Goal: Task Accomplishment & Management: Use online tool/utility

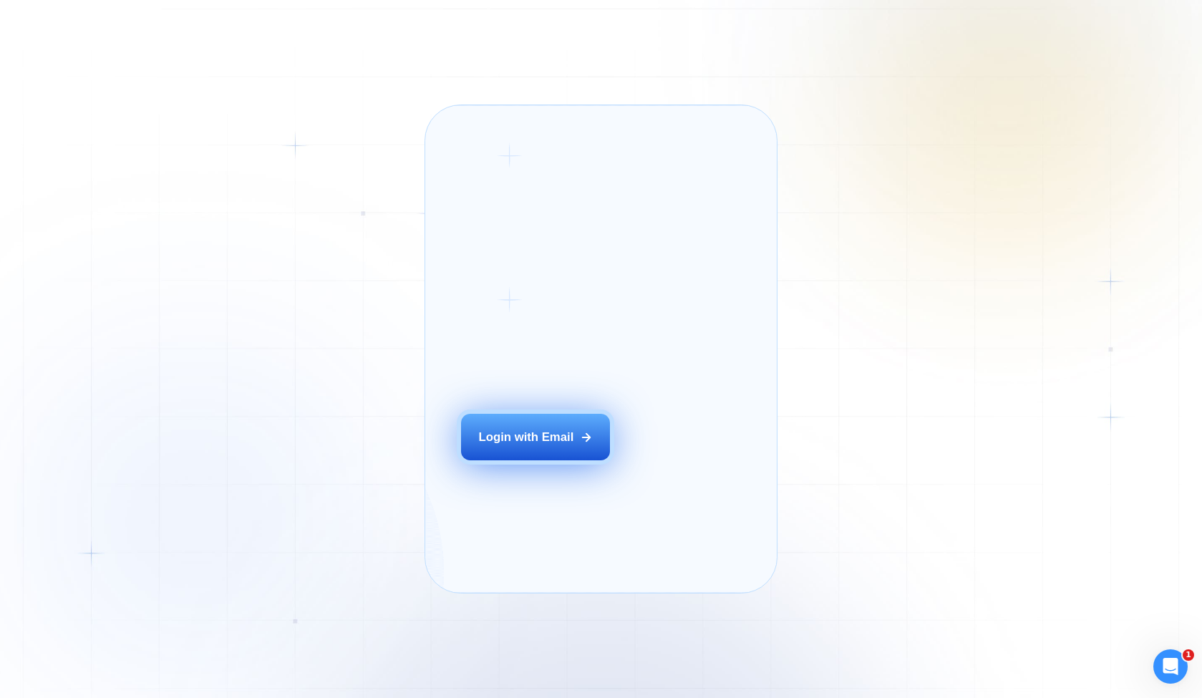
click at [535, 445] on div "Login with Email" at bounding box center [526, 437] width 95 height 16
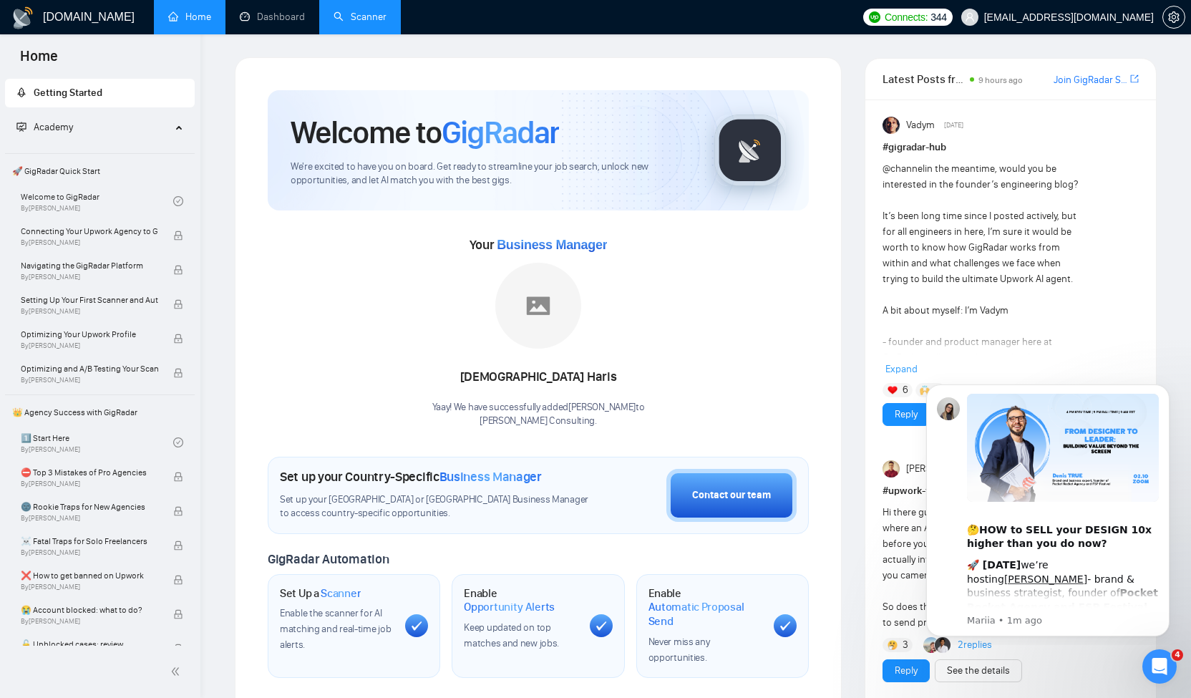
click at [368, 19] on link "Scanner" at bounding box center [360, 17] width 53 height 12
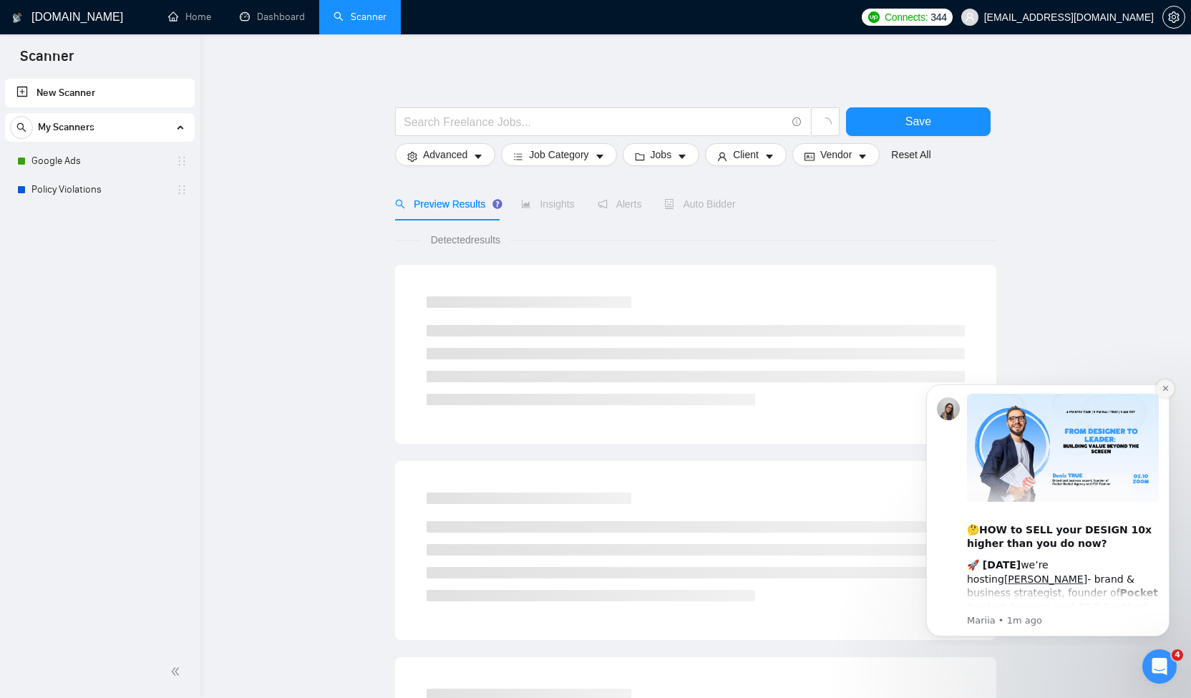
click at [1162, 392] on icon "Dismiss notification" at bounding box center [1166, 388] width 8 height 8
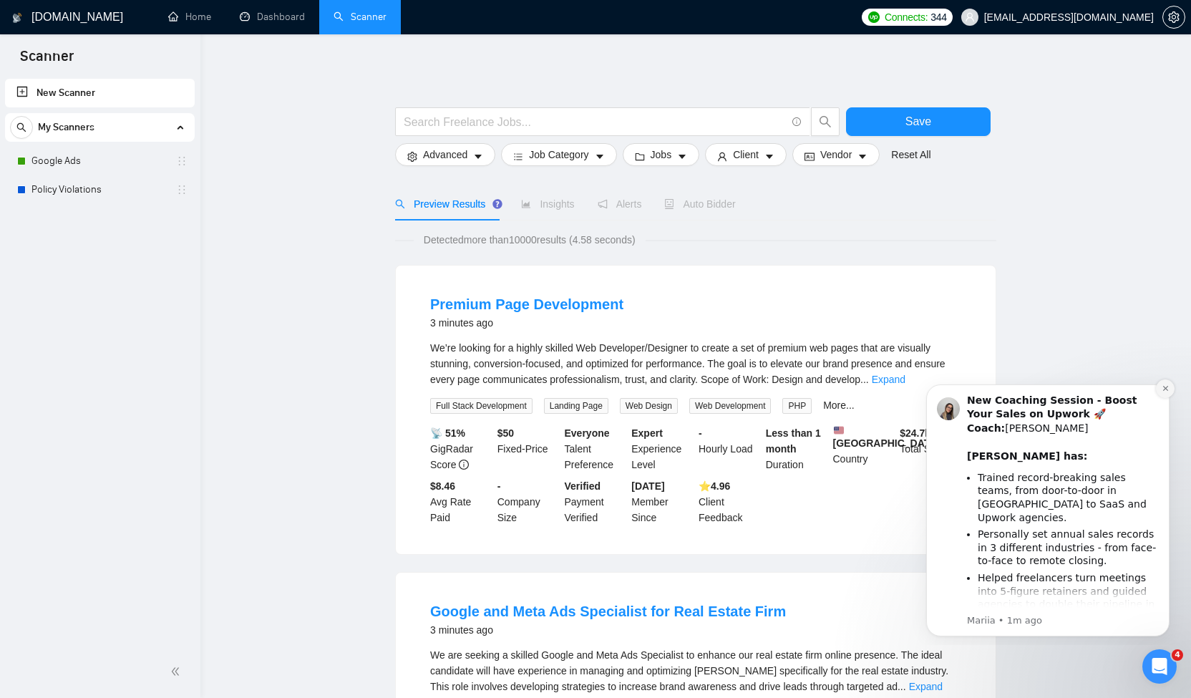
click at [1165, 395] on button "Dismiss notification" at bounding box center [1165, 388] width 19 height 19
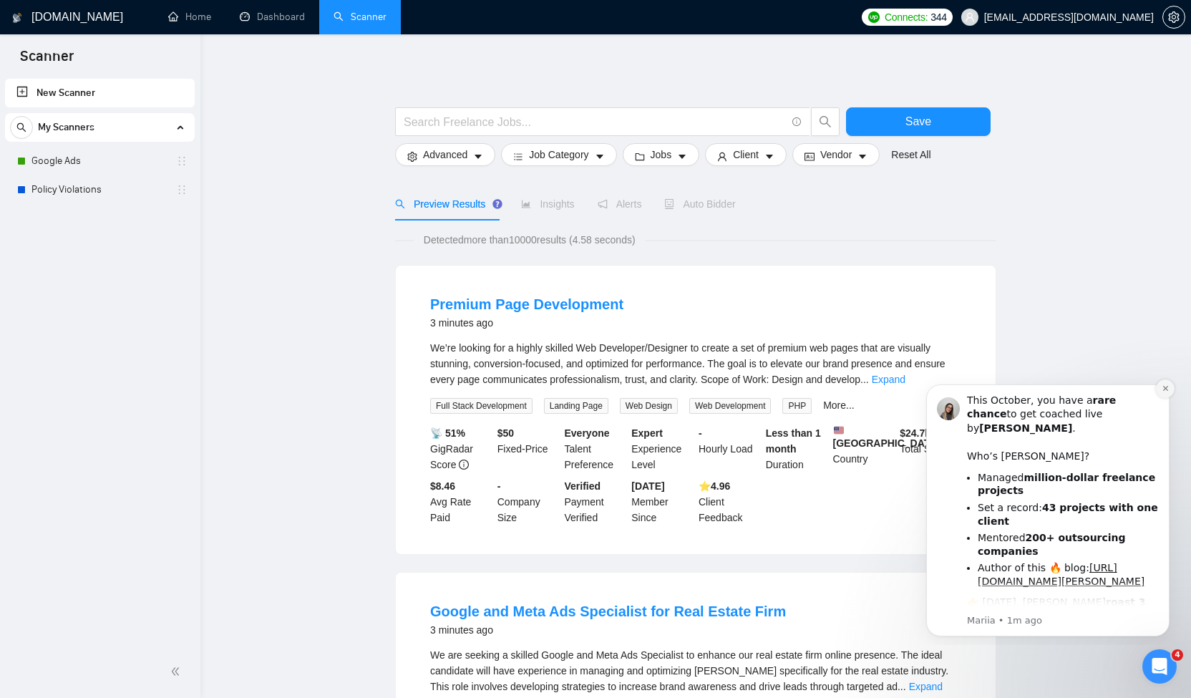
click at [1165, 394] on button "Dismiss notification" at bounding box center [1165, 388] width 19 height 19
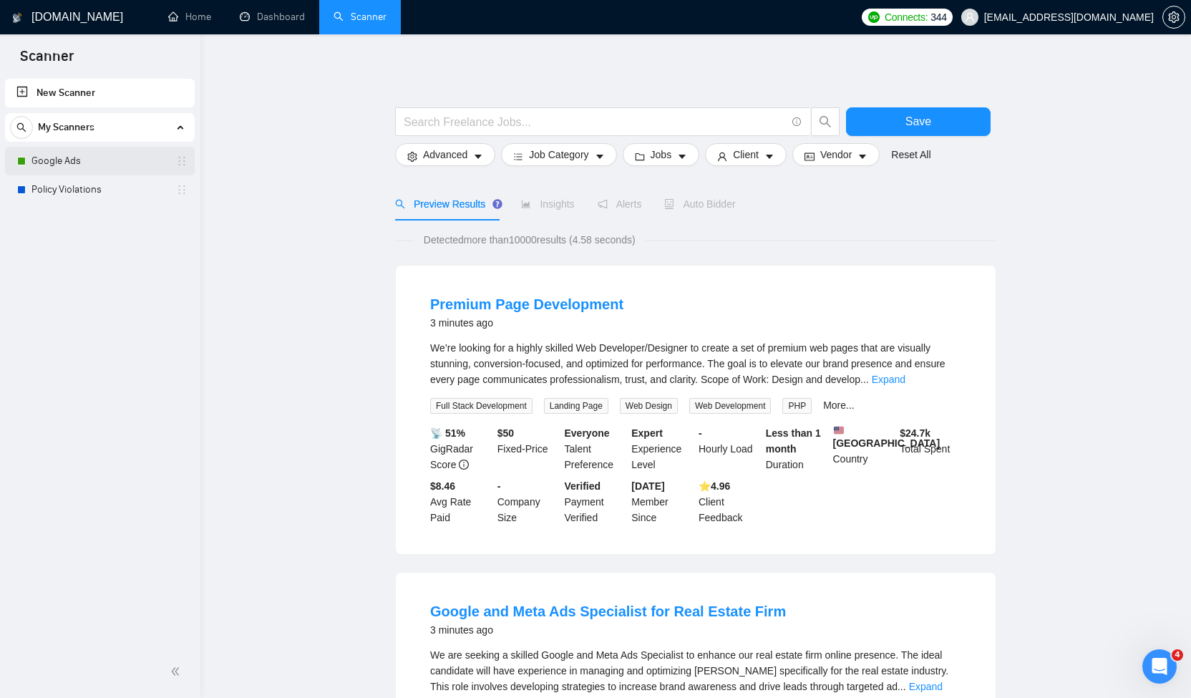
click at [41, 153] on link "Google Ads" at bounding box center [99, 161] width 136 height 29
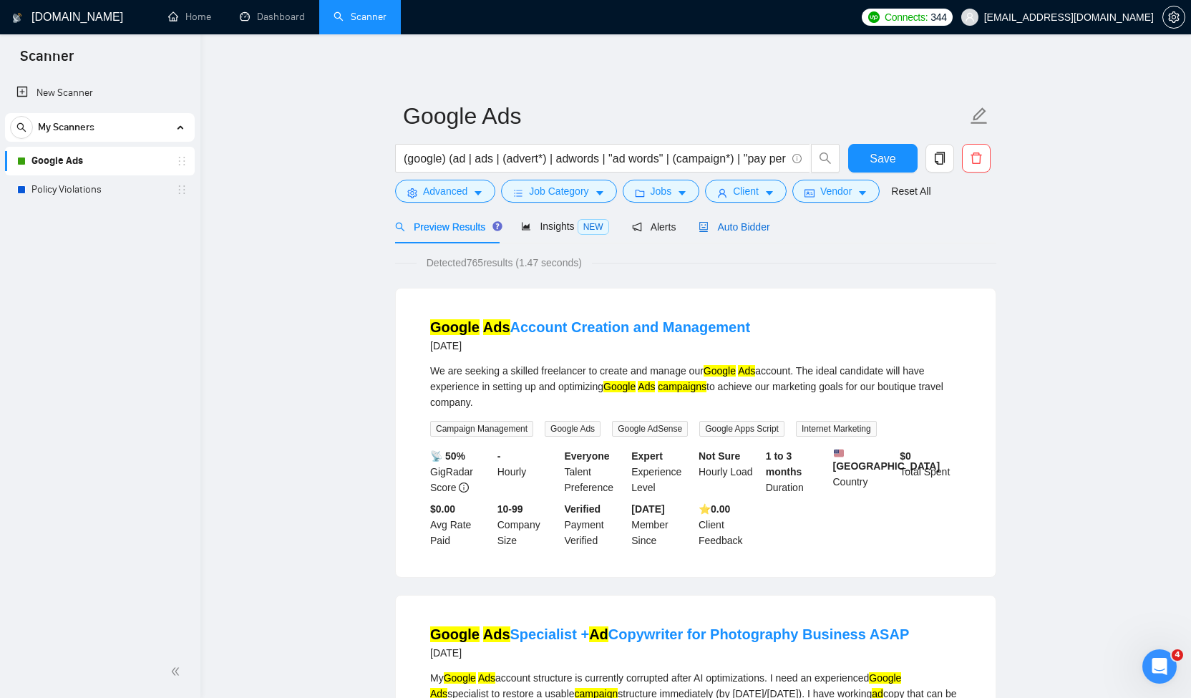
click at [747, 219] on div "Auto Bidder" at bounding box center [734, 227] width 71 height 16
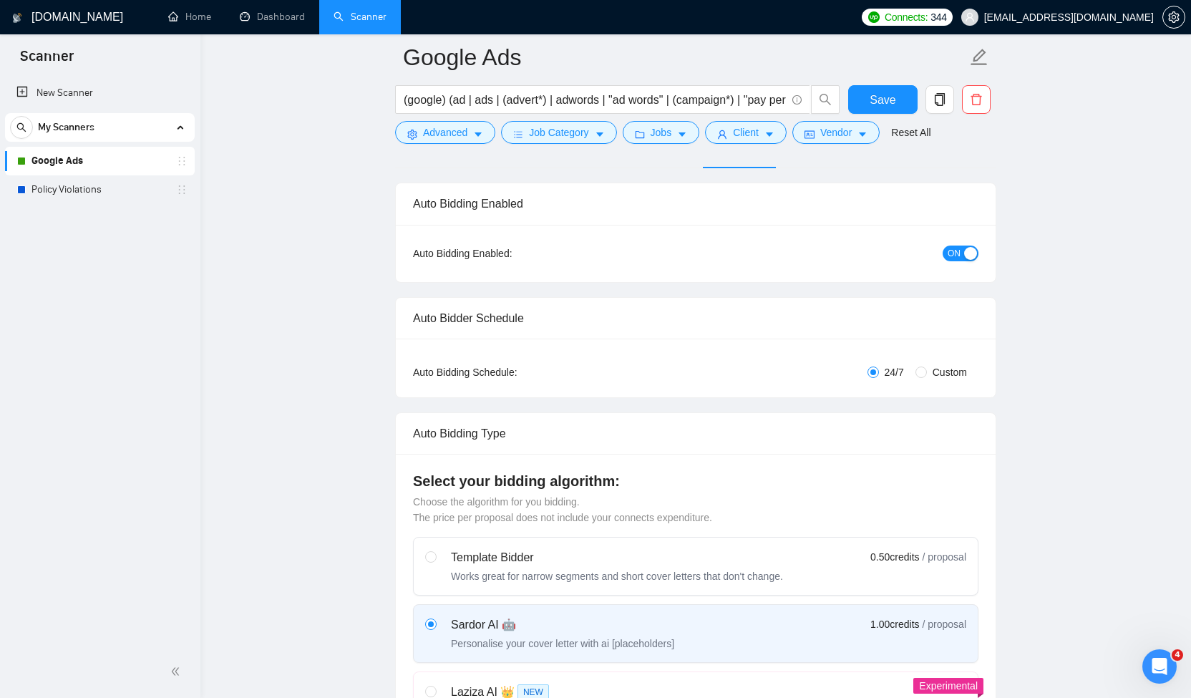
scroll to position [85, 0]
click at [773, 135] on icon "caret-down" at bounding box center [769, 135] width 7 height 4
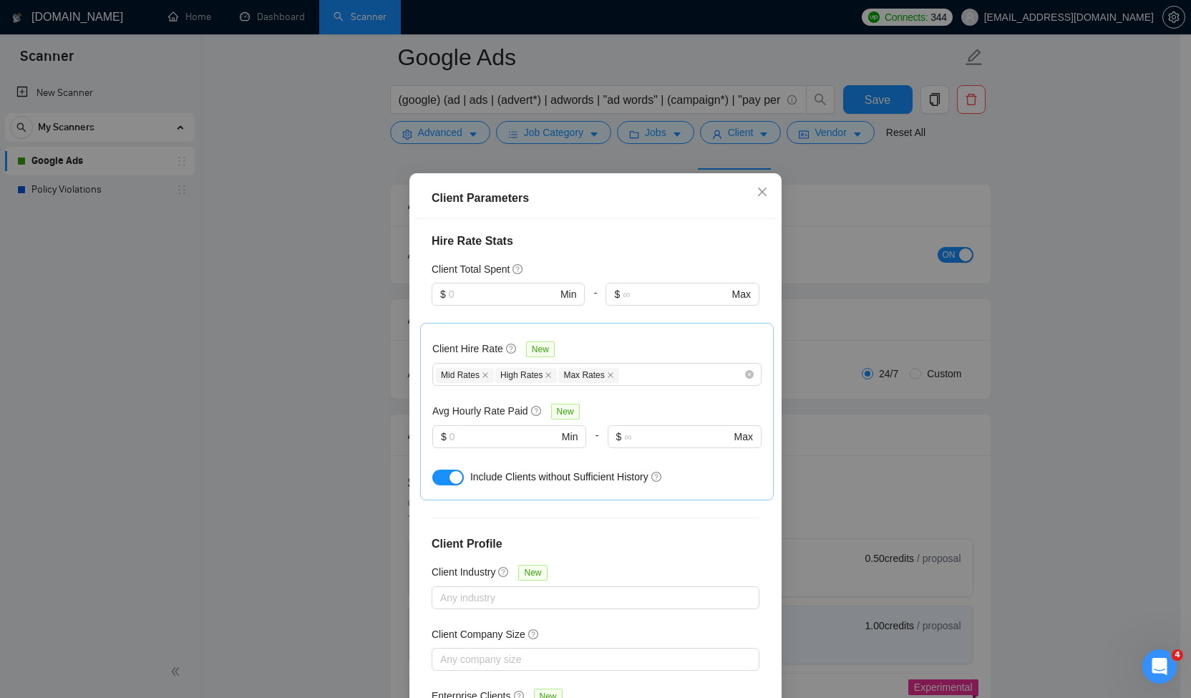
scroll to position [445, 0]
click at [762, 130] on div "Client Parameters Client Location Include Client Countries [GEOGRAPHIC_DATA] [G…" at bounding box center [595, 349] width 1191 height 698
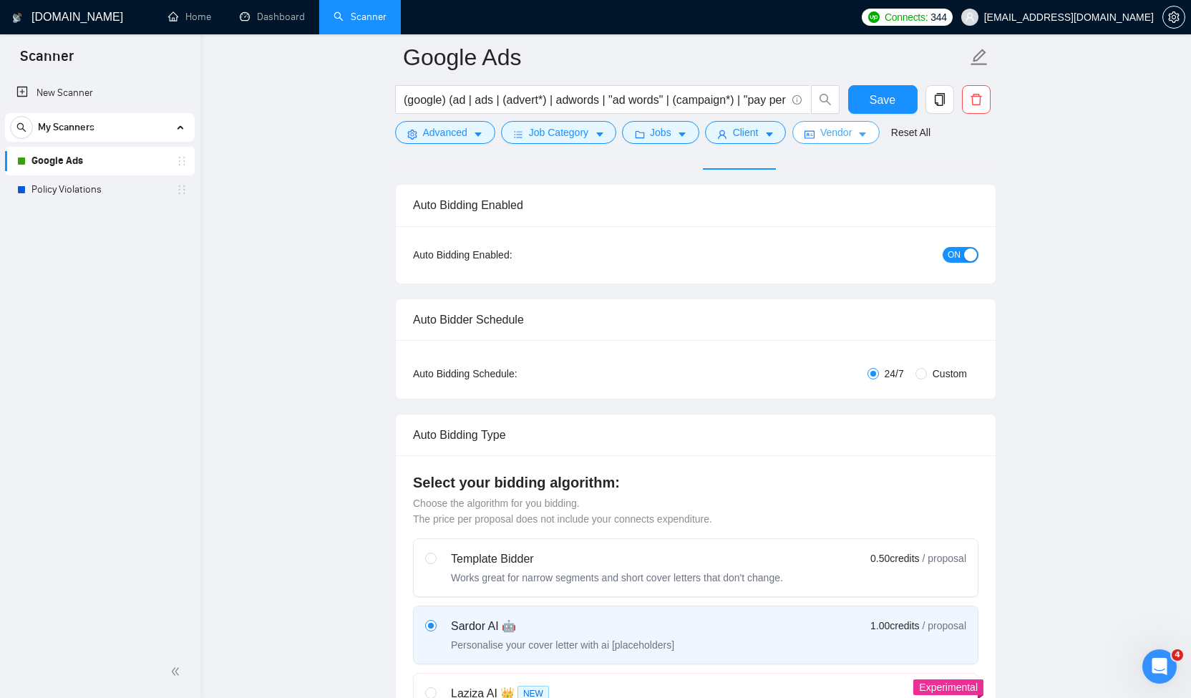
click at [843, 132] on span "Vendor" at bounding box center [835, 133] width 31 height 16
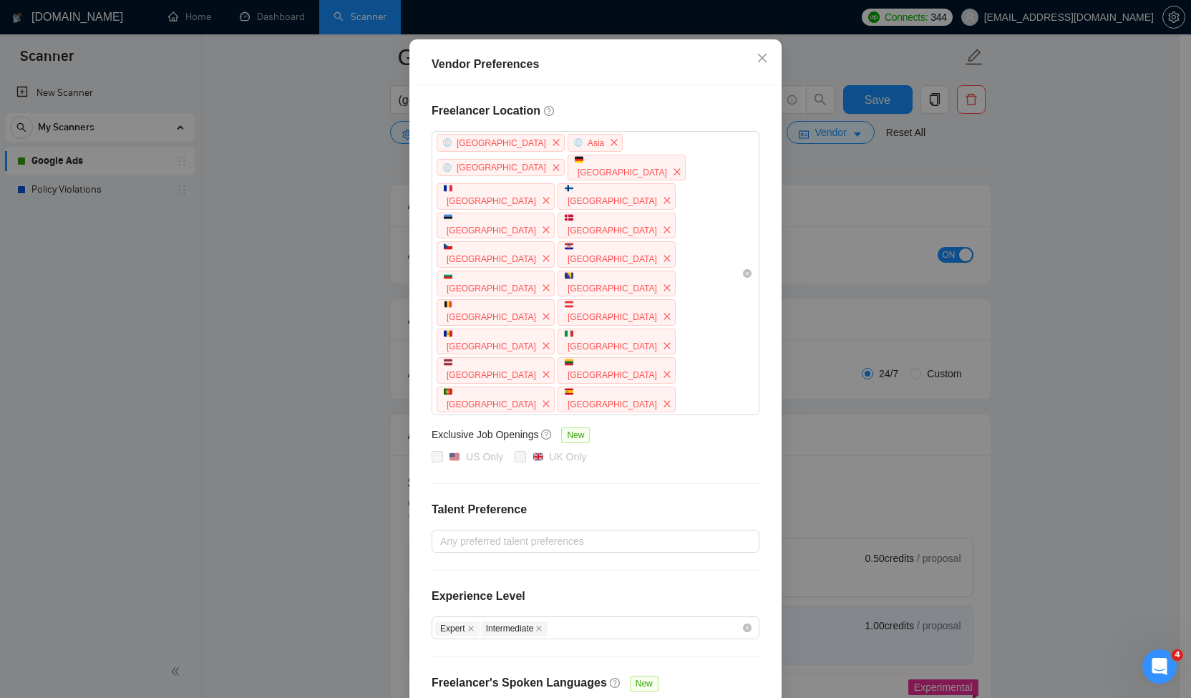
scroll to position [117, 0]
click at [880, 173] on div "Vendor Preferences Freelancer Location [GEOGRAPHIC_DATA] [GEOGRAPHIC_DATA] [GEO…" at bounding box center [595, 349] width 1191 height 698
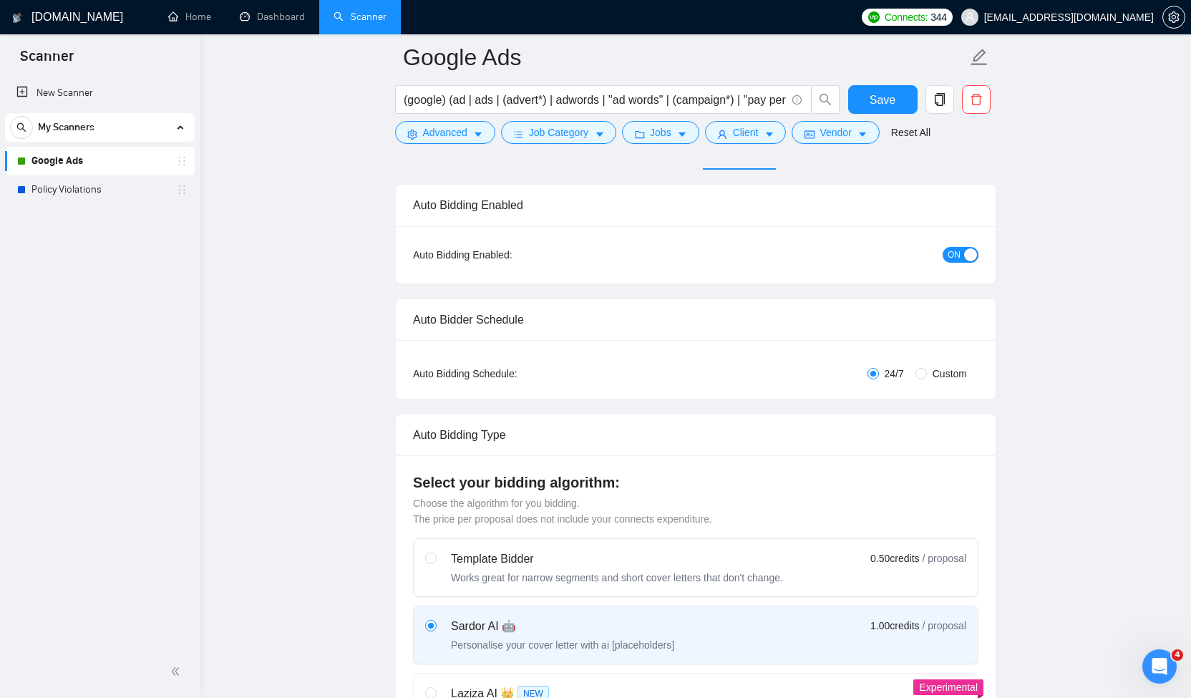
scroll to position [0, 0]
click at [672, 135] on span "Jobs" at bounding box center [661, 133] width 21 height 16
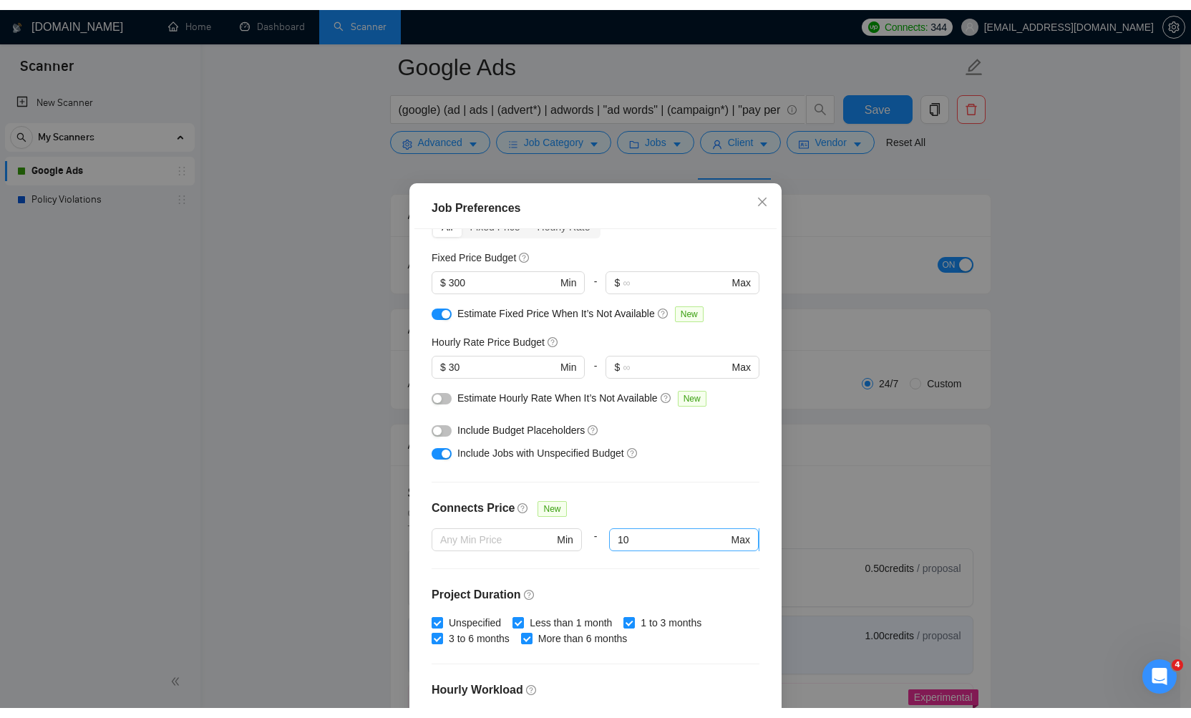
scroll to position [81, 0]
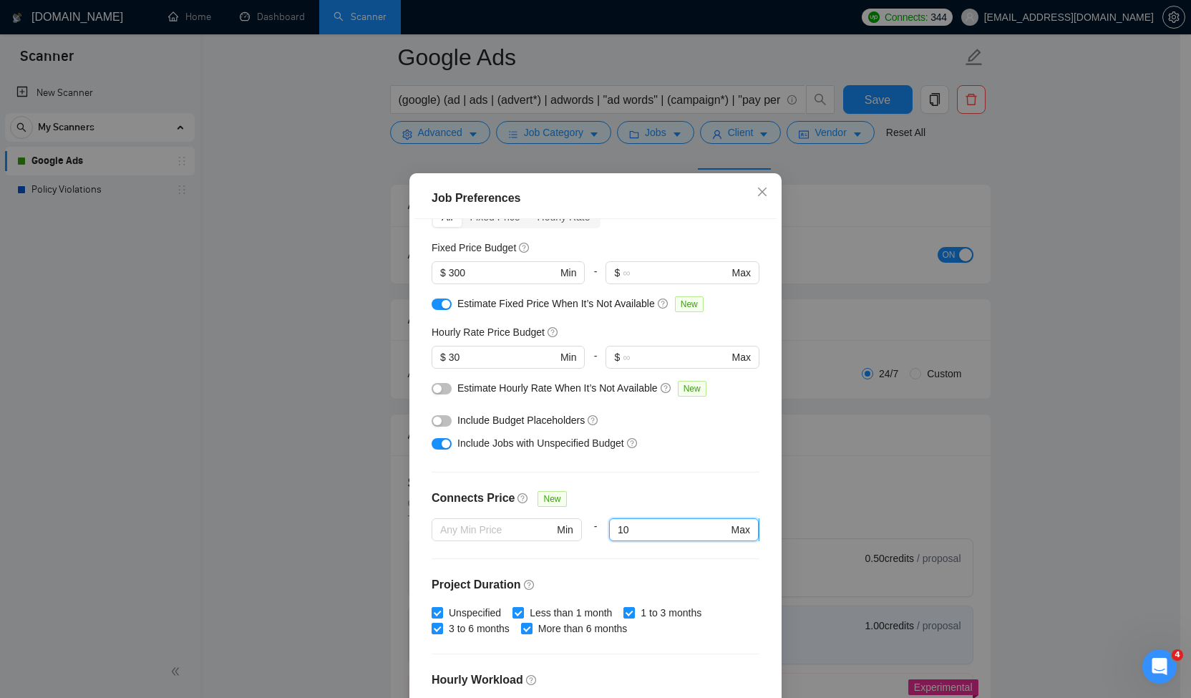
click at [646, 527] on input "10" at bounding box center [673, 530] width 110 height 16
type input "13"
click at [718, 465] on div "Budget Project Type All Fixed Price Hourly Rate Fixed Price Budget $ 300 Min - …" at bounding box center [595, 463] width 362 height 489
click at [759, 191] on icon "close" at bounding box center [762, 191] width 11 height 11
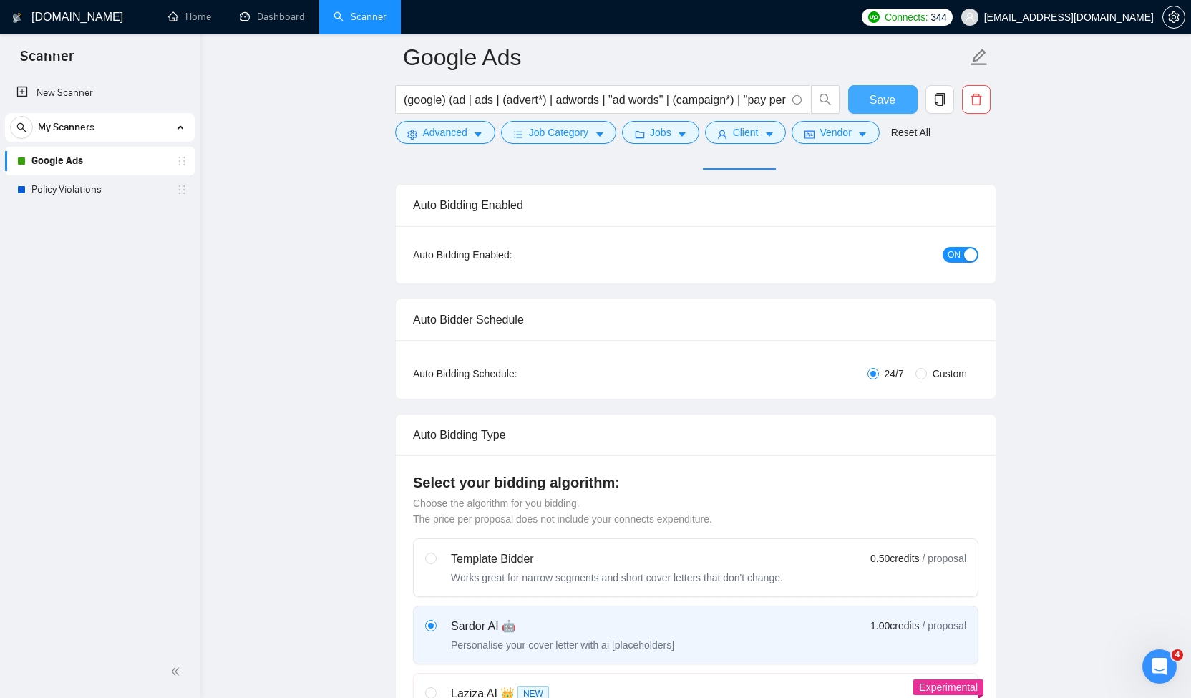
click at [893, 97] on span "Save" at bounding box center [883, 100] width 26 height 18
checkbox input "true"
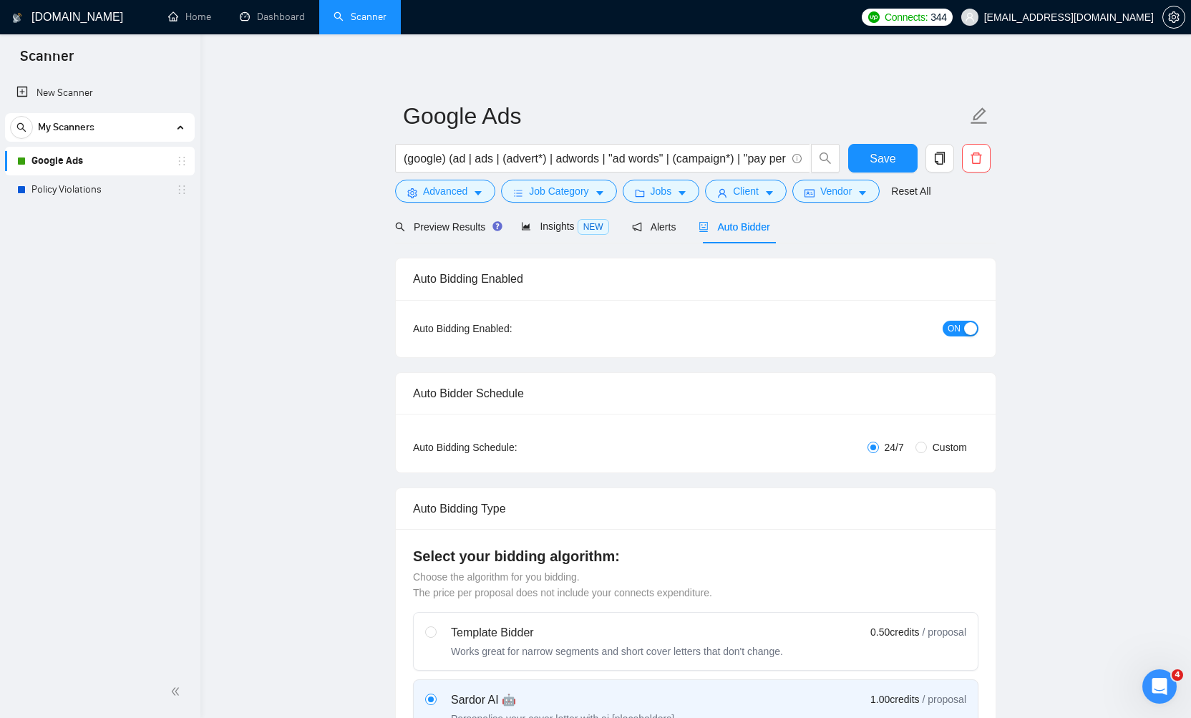
scroll to position [0, 0]
